Goal: Use online tool/utility: Utilize a website feature to perform a specific function

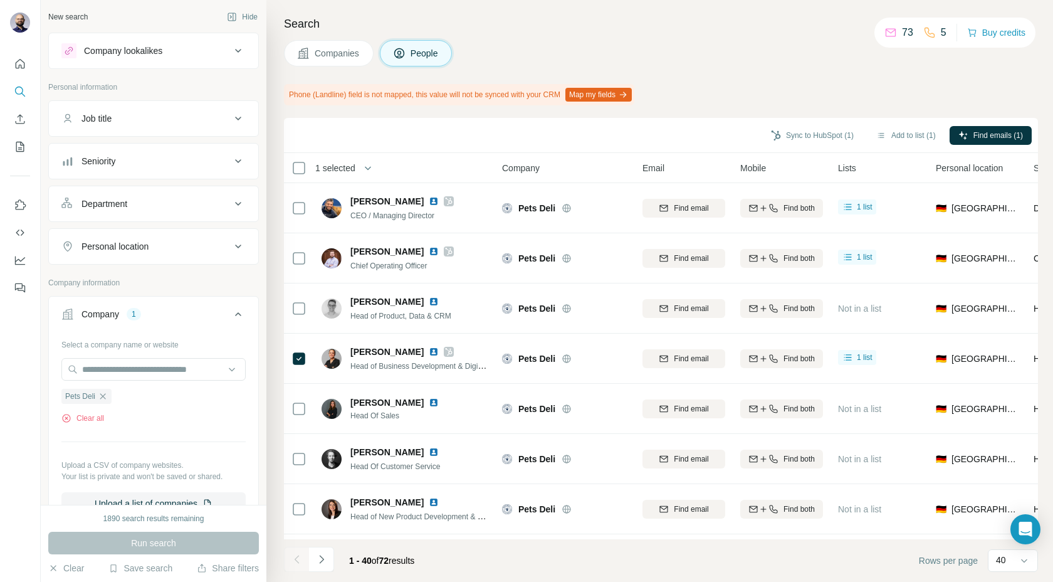
scroll to position [1055, 0]
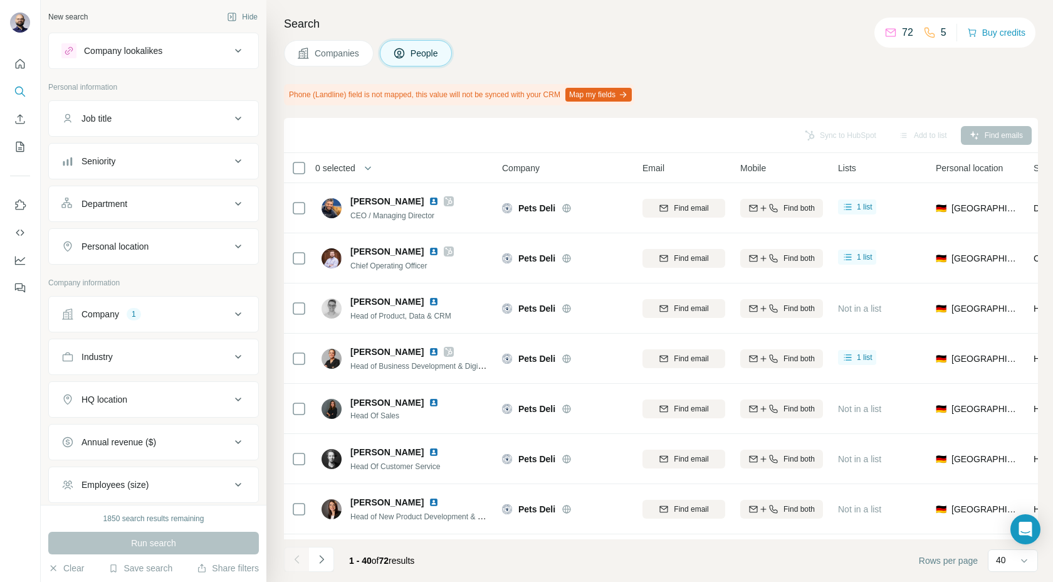
click at [243, 314] on icon at bounding box center [238, 314] width 15 height 15
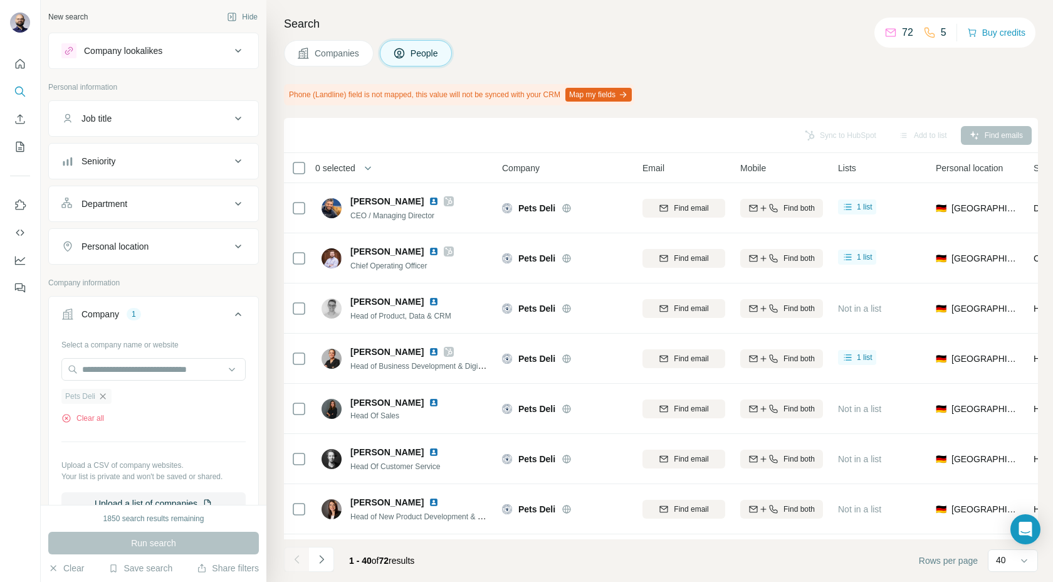
click at [103, 391] on icon "button" at bounding box center [103, 396] width 10 height 10
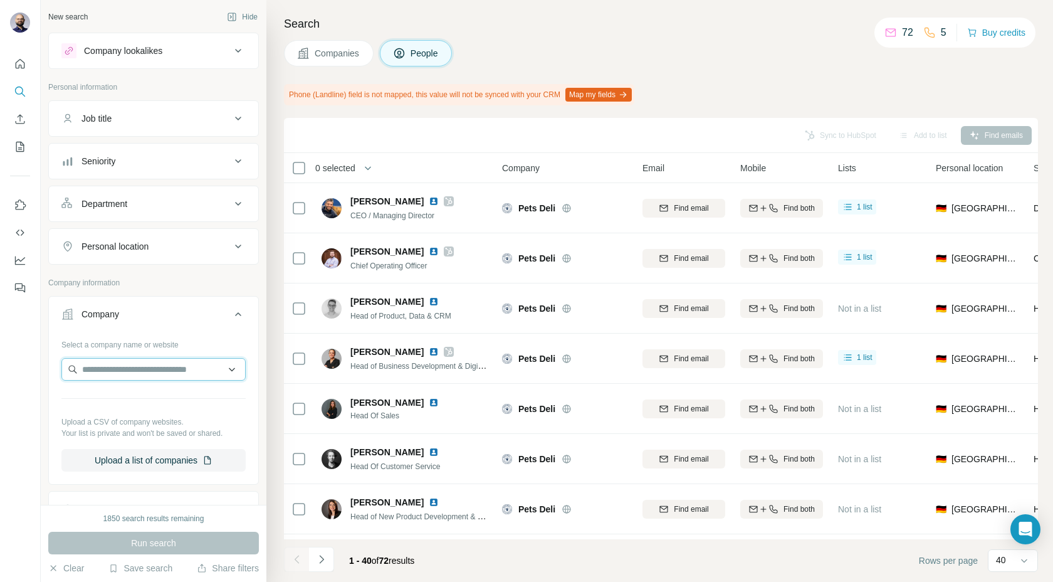
click at [102, 372] on input "text" at bounding box center [153, 369] width 184 height 23
type input "**********"
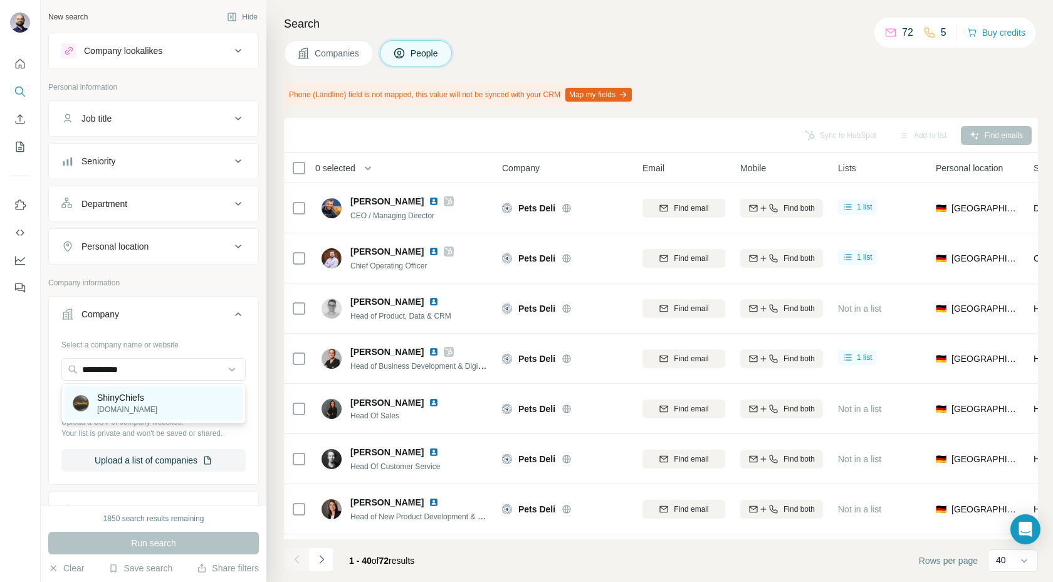
click at [115, 409] on p "shinychiefs.de" at bounding box center [127, 409] width 60 height 11
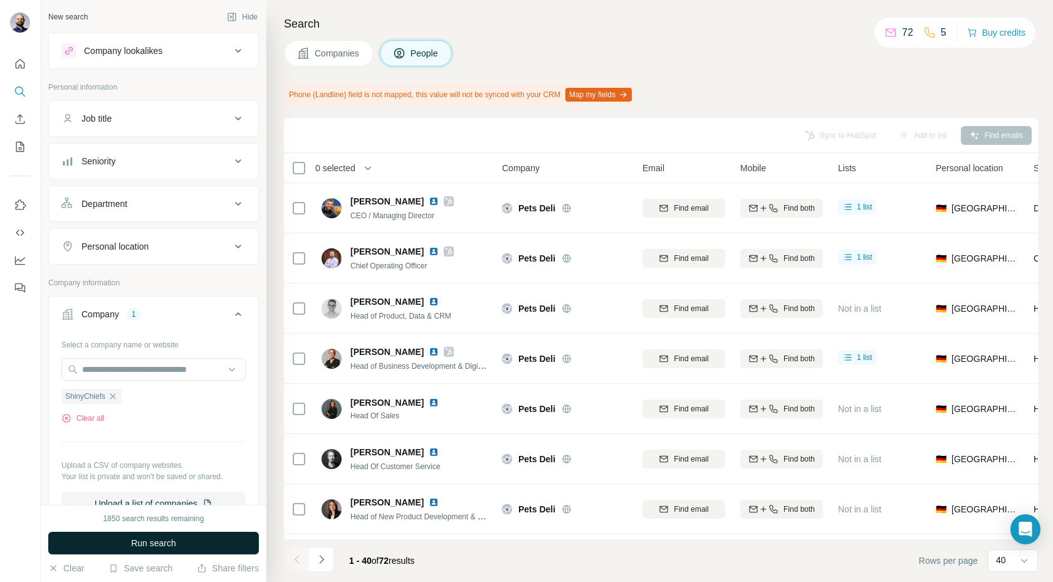
click at [132, 544] on span "Run search" at bounding box center [153, 543] width 45 height 13
